Goal: Task Accomplishment & Management: Manage account settings

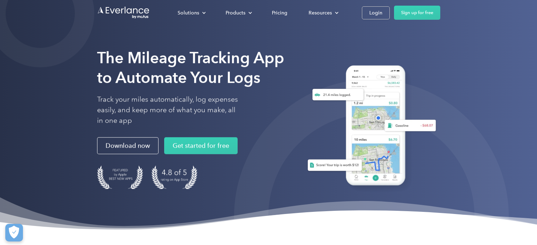
click at [382, 10] on link "Login" at bounding box center [376, 12] width 28 height 13
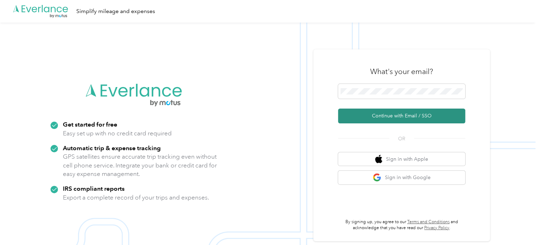
click at [403, 115] on button "Continue with Email / SSO" at bounding box center [401, 116] width 127 height 15
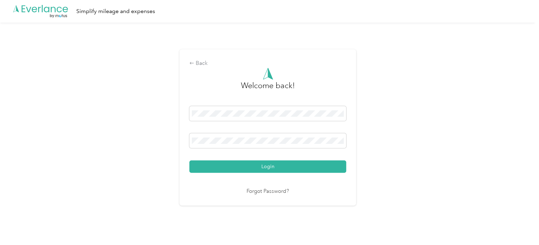
click at [240, 176] on div "Welcome back! Login Forgot Password?" at bounding box center [267, 132] width 157 height 128
click at [240, 171] on button "Login" at bounding box center [267, 167] width 157 height 12
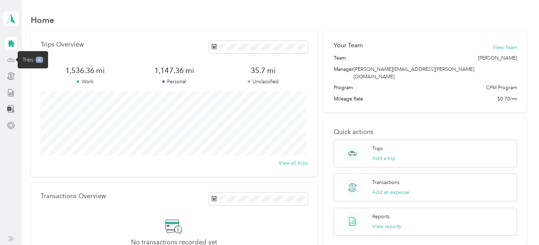
click at [11, 60] on icon at bounding box center [11, 60] width 8 height 8
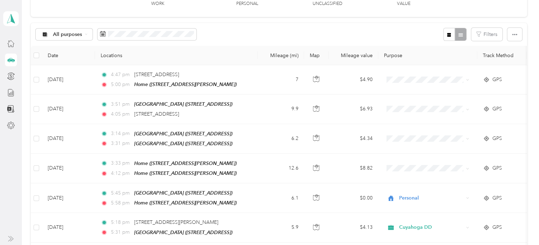
scroll to position [71, 0]
